Goal: Navigation & Orientation: Find specific page/section

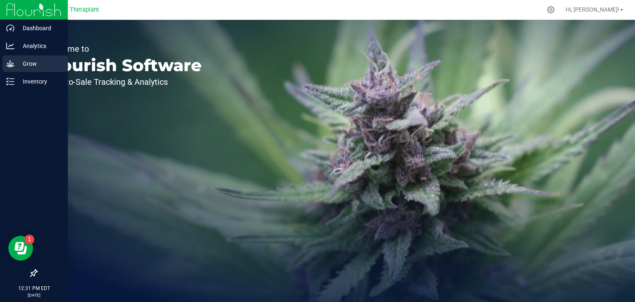
click at [24, 62] on p "Grow" at bounding box center [39, 64] width 50 height 10
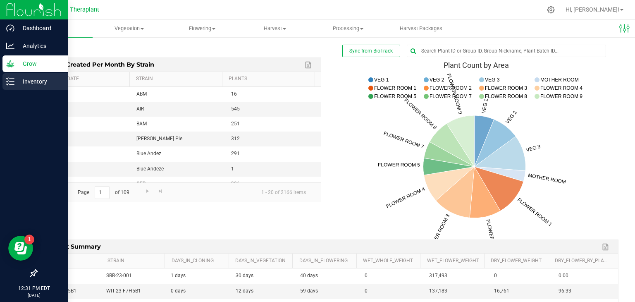
click at [30, 77] on p "Inventory" at bounding box center [39, 81] width 50 height 10
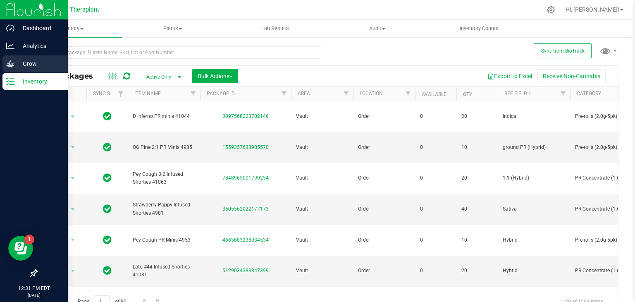
click at [31, 67] on p "Grow" at bounding box center [39, 64] width 50 height 10
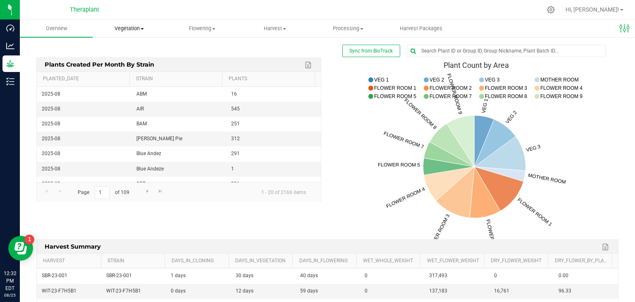
click at [144, 29] on span at bounding box center [141, 29] width 3 height 2
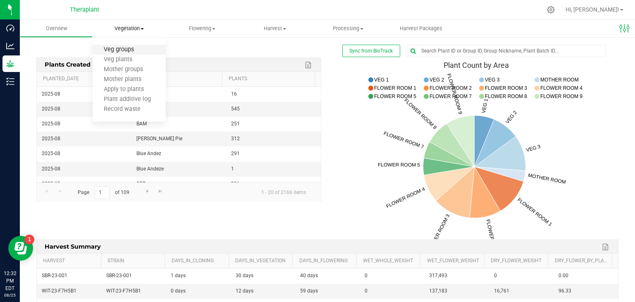
click at [125, 52] on span "Veg groups" at bounding box center [119, 49] width 52 height 7
